Goal: Task Accomplishment & Management: Complete application form

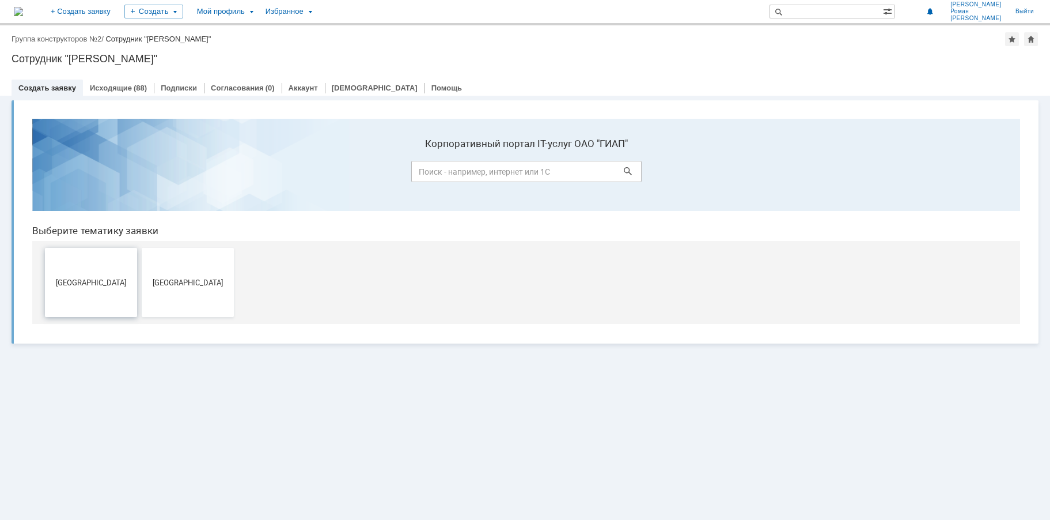
click at [104, 285] on span "[GEOGRAPHIC_DATA]" at bounding box center [90, 282] width 85 height 9
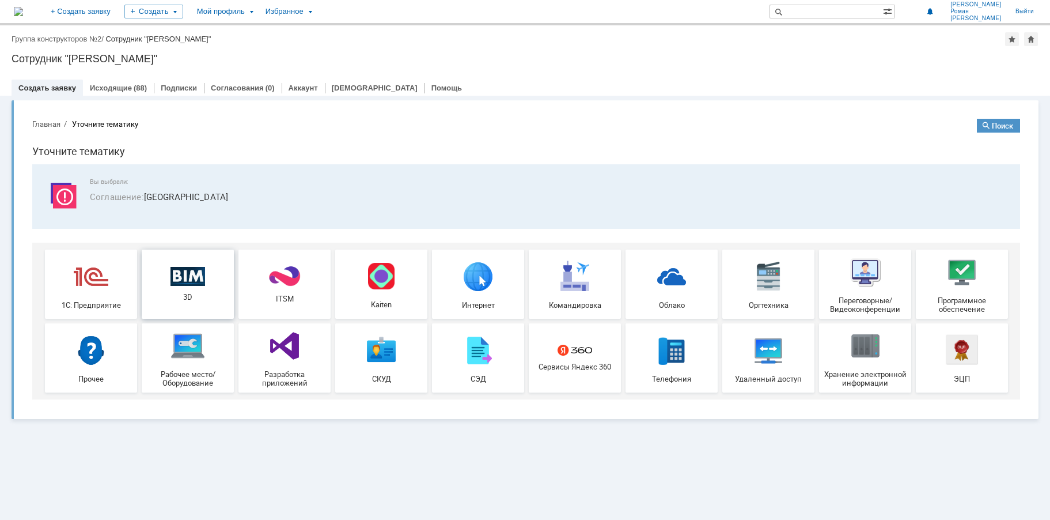
click at [186, 278] on img at bounding box center [188, 276] width 35 height 20
click at [123, 82] on div "Исходящие (88)" at bounding box center [118, 88] width 71 height 17
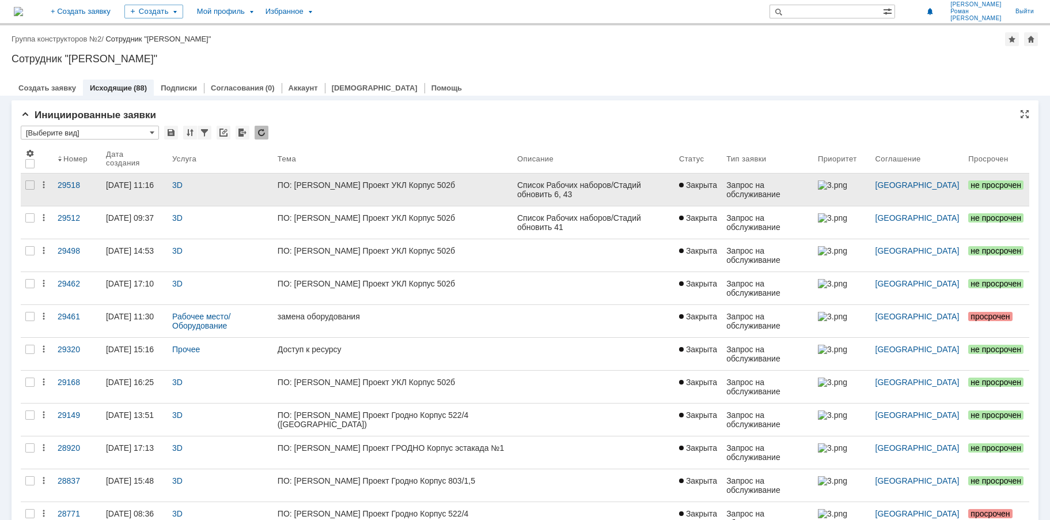
click at [341, 183] on div "ПО: [PERSON_NAME] Проект УКЛ Корпус 502б" at bounding box center [393, 184] width 230 height 9
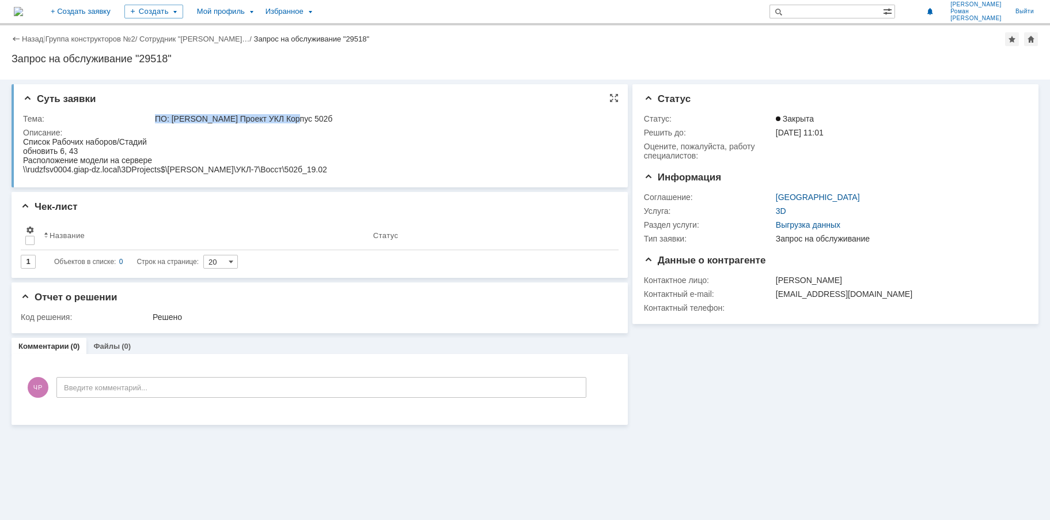
drag, startPoint x: 298, startPoint y: 118, endPoint x: 152, endPoint y: 114, distance: 146.4
click at [152, 114] on tr "Тема: ПО: [PERSON_NAME] Проект УКЛ Корпус 502б" at bounding box center [317, 119] width 589 height 14
copy tr "ПО: [PERSON_NAME] Проект УКЛ Корпус 502б"
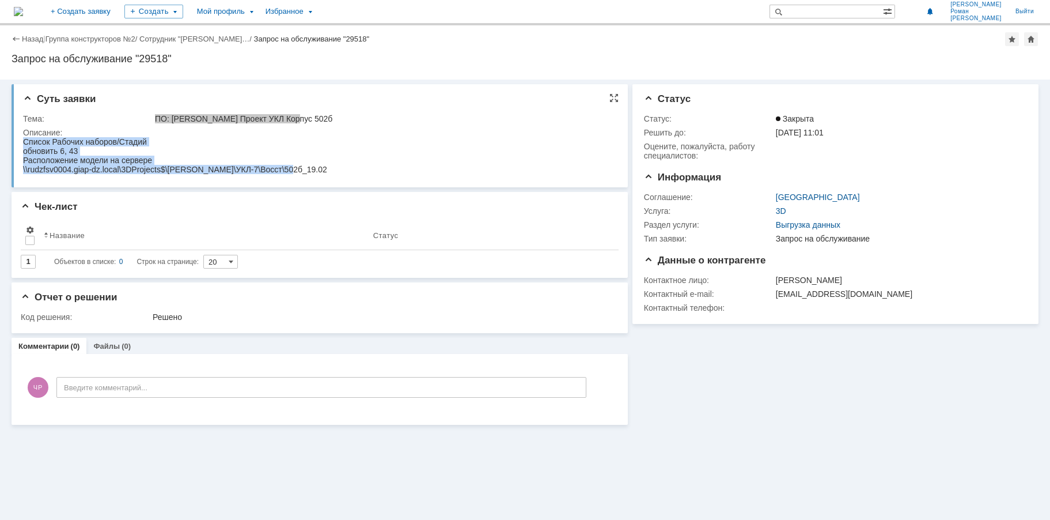
drag, startPoint x: 286, startPoint y: 169, endPoint x: 24, endPoint y: 141, distance: 263.6
click at [24, 141] on body "Список Рабочих наборов/Стадий обновить 6, 43 Расположение модели на сервере \\r…" at bounding box center [175, 155] width 304 height 37
copy body "Список Рабочих наборов/Стадий обновить 6, 43 Расположение модели на сервере \\r…"
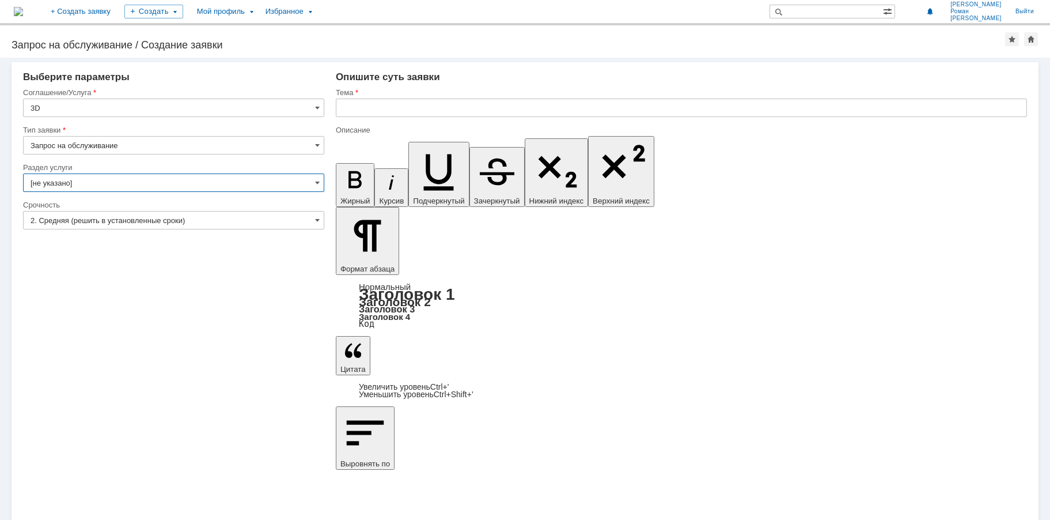
click at [152, 187] on input "[не указано]" at bounding box center [173, 182] width 301 height 18
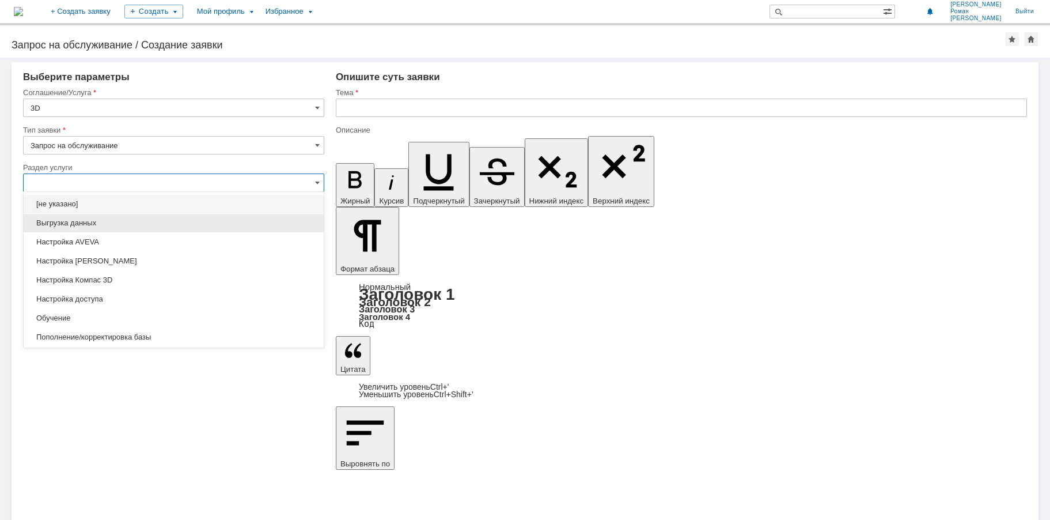
click at [136, 221] on span "Выгрузка данных" at bounding box center [174, 222] width 286 height 9
type input "Выгрузка данных"
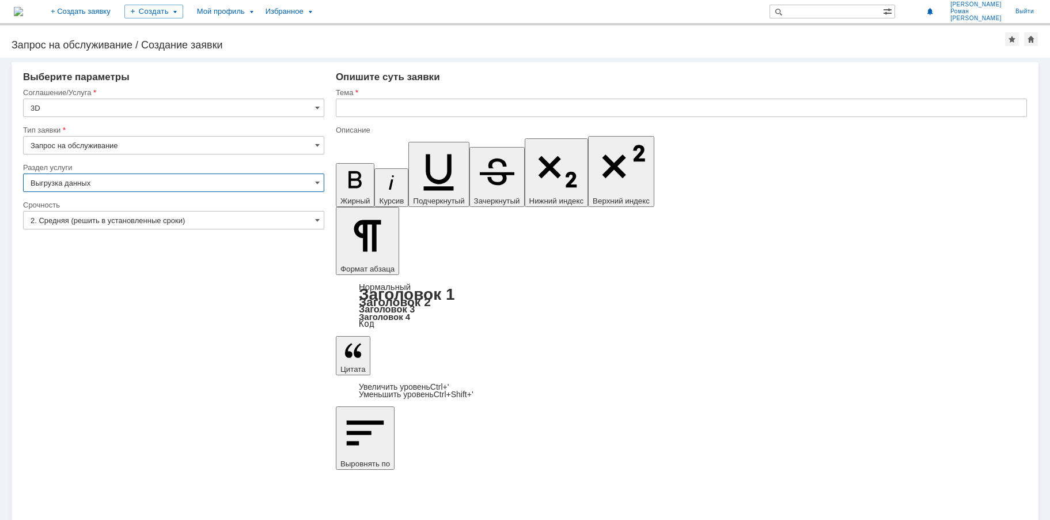
type input "ПО: Revit/[PERSON_NAME] Проект ** Корпус **"
type input "Выгрузка данных"
paste input "ПО: [PERSON_NAME] Проект УКЛ Корпус 502б"
drag, startPoint x: 361, startPoint y: 103, endPoint x: 285, endPoint y: 109, distance: 75.7
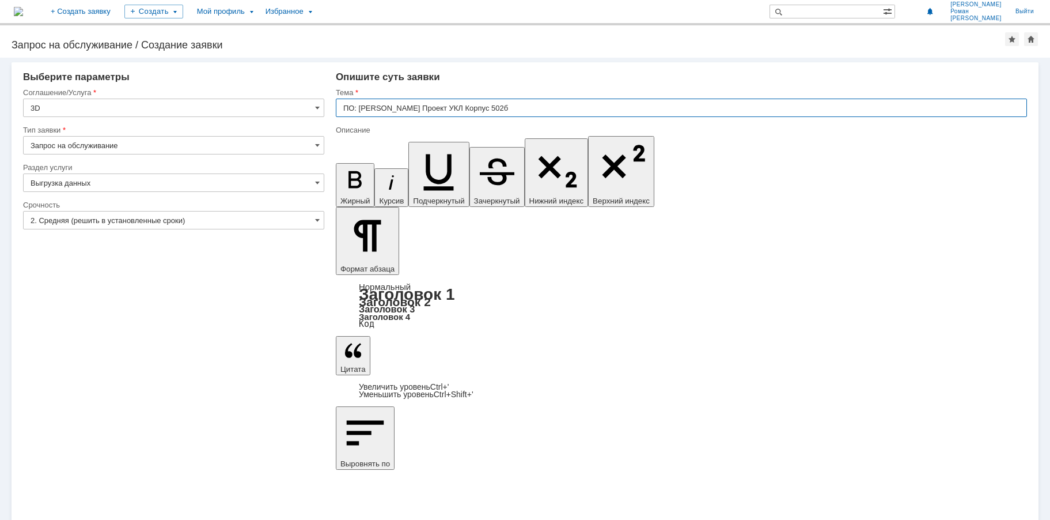
type input "ПО: [PERSON_NAME] Проект УКЛ Корпус 502б"
drag, startPoint x: 402, startPoint y: 3981, endPoint x: 305, endPoint y: 3951, distance: 100.6
drag, startPoint x: 384, startPoint y: 3967, endPoint x: 409, endPoint y: 3967, distance: 24.8
